Goal: Information Seeking & Learning: Learn about a topic

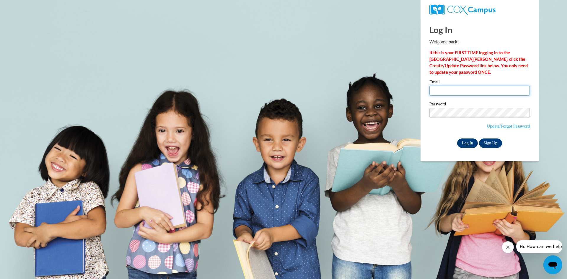
type input "[EMAIL_ADDRESS][DOMAIN_NAME]"
click at [465, 143] on input "Log In" at bounding box center [468, 143] width 21 height 9
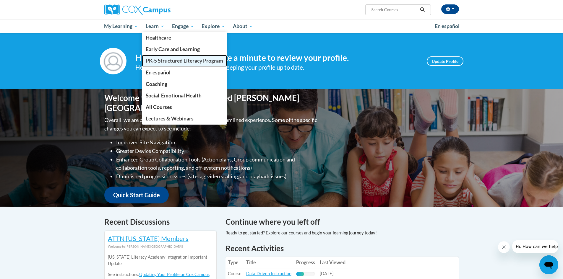
click at [161, 61] on span "PK-5 Structured Literacy Program" at bounding box center [184, 61] width 77 height 6
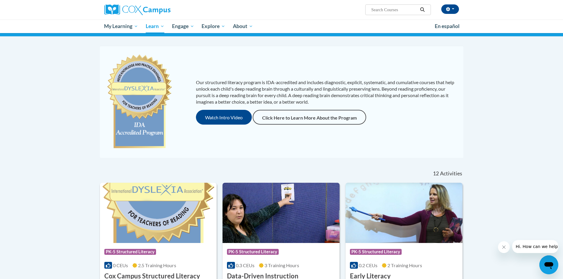
scroll to position [118, 0]
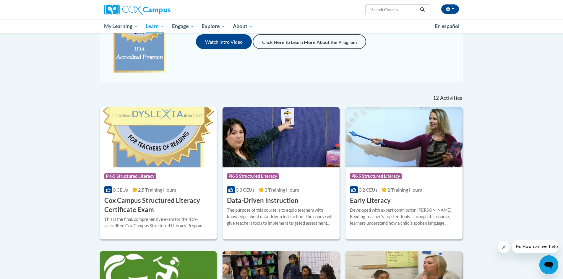
click at [276, 200] on h3 "Data-Driven Instruction" at bounding box center [263, 200] width 72 height 9
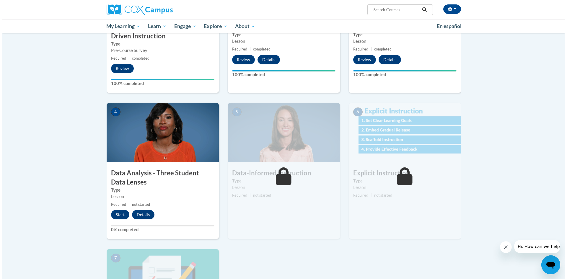
scroll to position [207, 0]
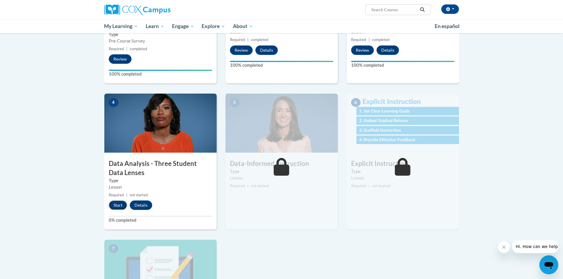
click at [117, 205] on button "Start" at bounding box center [118, 205] width 18 height 9
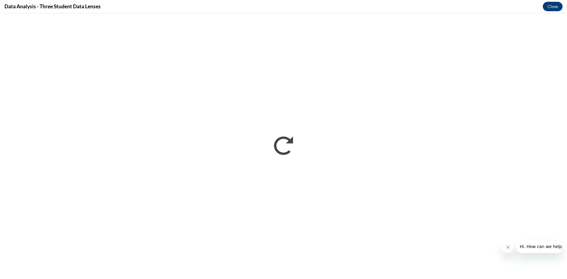
scroll to position [0, 0]
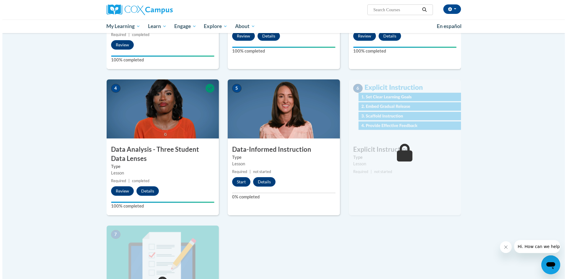
scroll to position [236, 0]
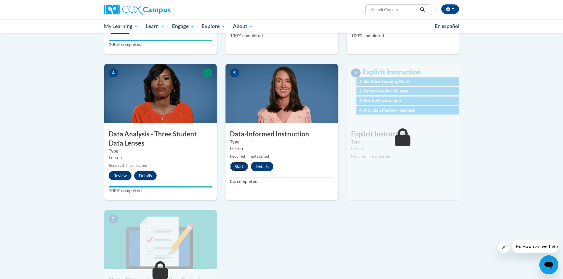
click at [240, 166] on button "Start" at bounding box center [239, 166] width 18 height 9
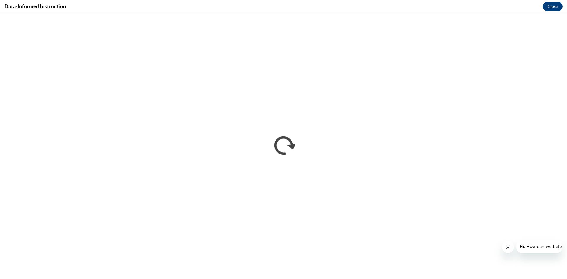
scroll to position [0, 0]
